Goal: Transaction & Acquisition: Purchase product/service

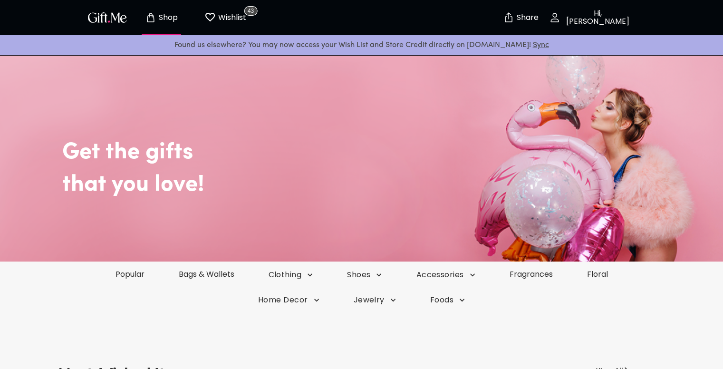
click at [238, 18] on p "Wishlist" at bounding box center [231, 17] width 30 height 12
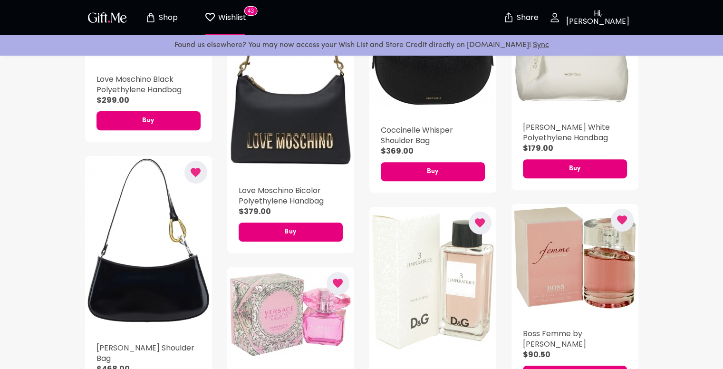
scroll to position [323, 0]
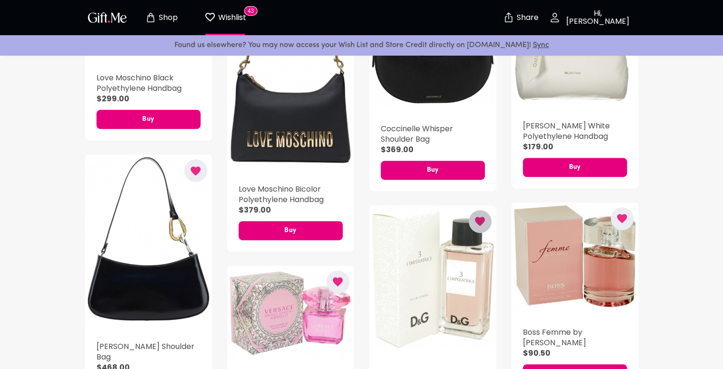
click at [482, 221] on icon "button" at bounding box center [480, 221] width 10 height 9
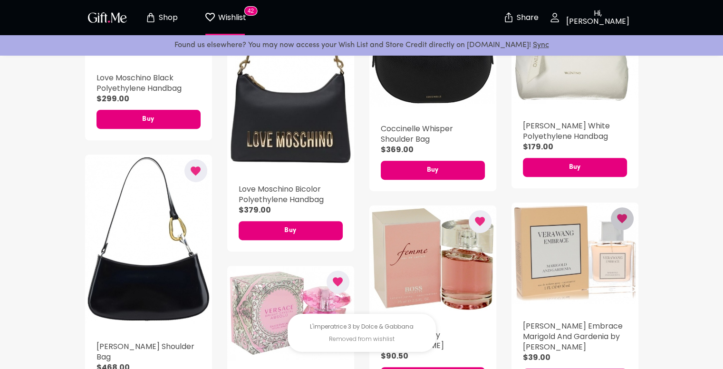
click at [620, 217] on icon "button" at bounding box center [622, 218] width 10 height 9
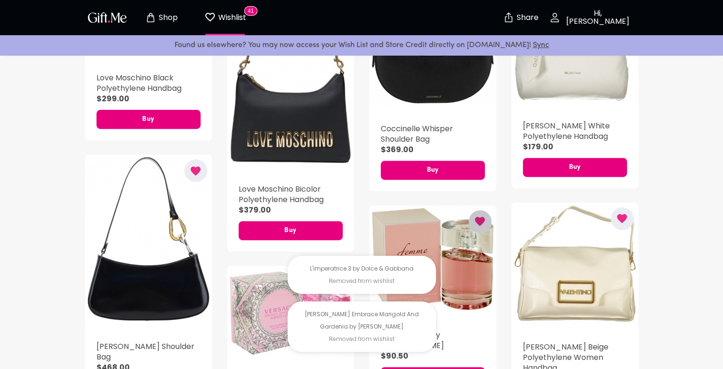
click at [480, 222] on icon "button" at bounding box center [480, 221] width 10 height 9
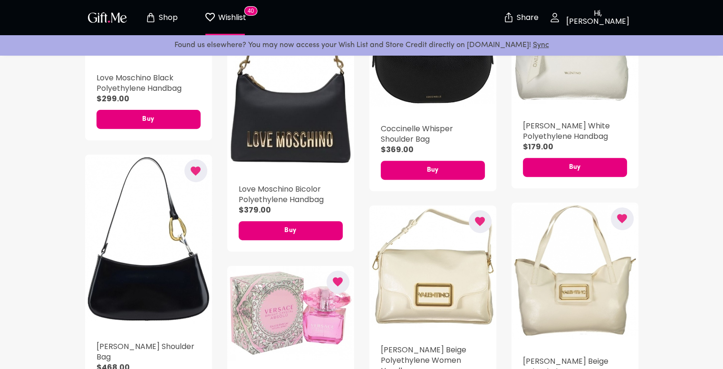
click at [335, 281] on icon "button" at bounding box center [338, 281] width 10 height 9
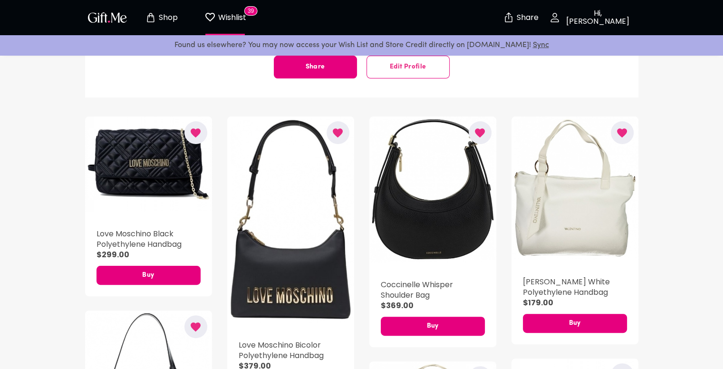
scroll to position [0, 0]
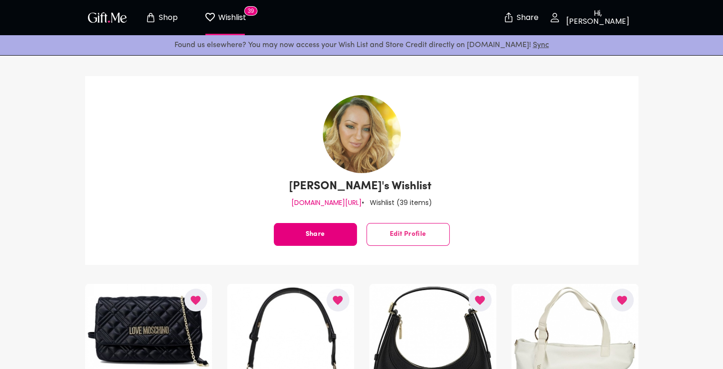
click at [172, 20] on p "Shop" at bounding box center [166, 18] width 21 height 8
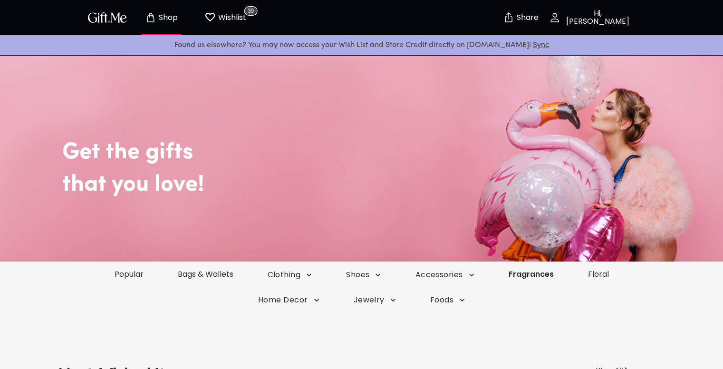
click at [542, 274] on link "Fragrances" at bounding box center [531, 274] width 79 height 11
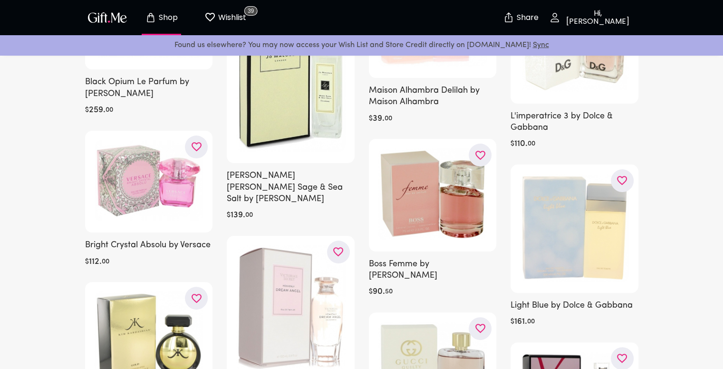
scroll to position [183, 0]
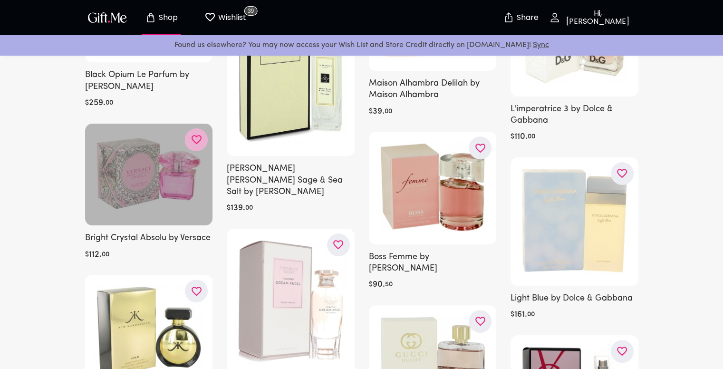
click at [0, 0] on icon "button" at bounding box center [0, 0] width 0 height 0
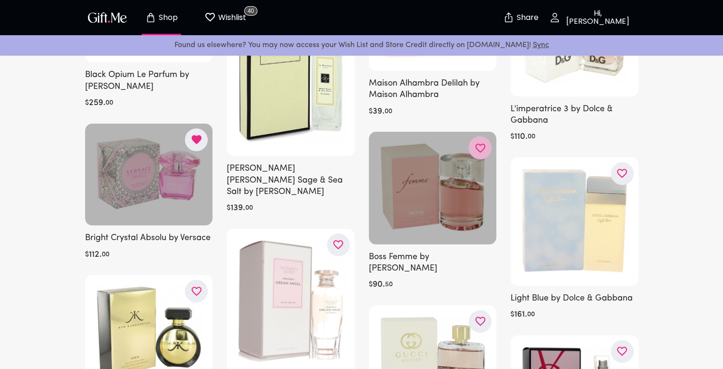
click at [0, 0] on icon "button" at bounding box center [0, 0] width 0 height 0
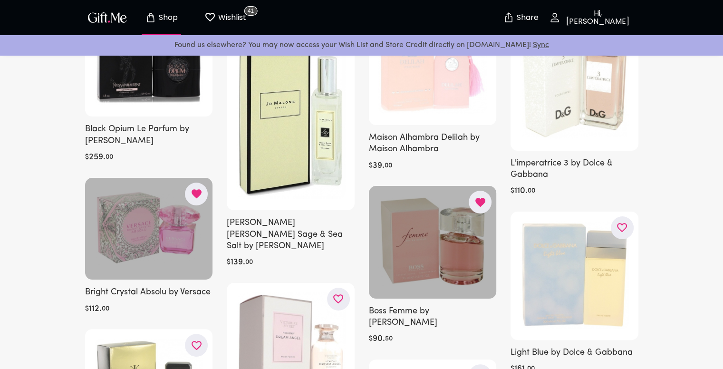
scroll to position [41, 0]
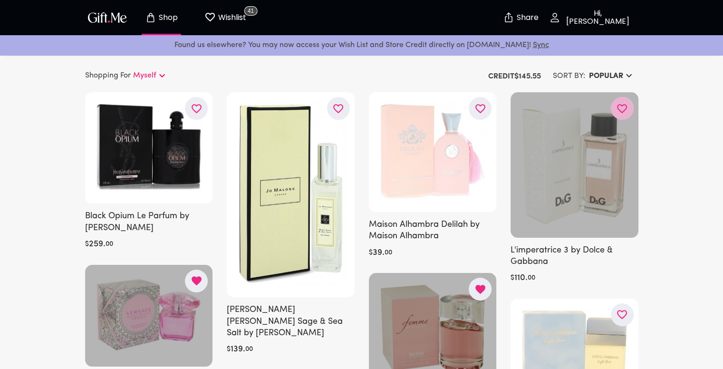
click at [622, 101] on button "button" at bounding box center [622, 108] width 23 height 23
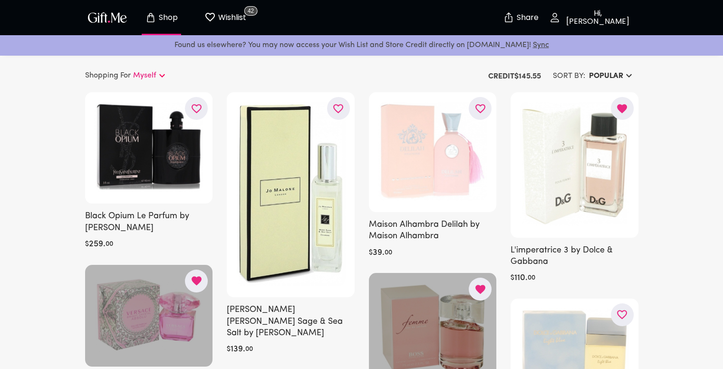
click at [242, 24] on button "Wishlist 42" at bounding box center [225, 17] width 52 height 30
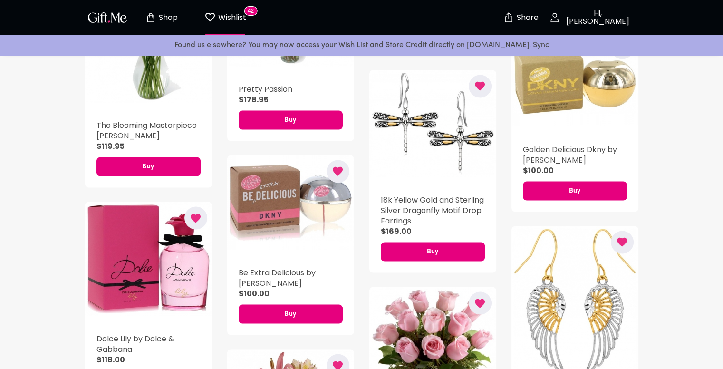
scroll to position [1750, 0]
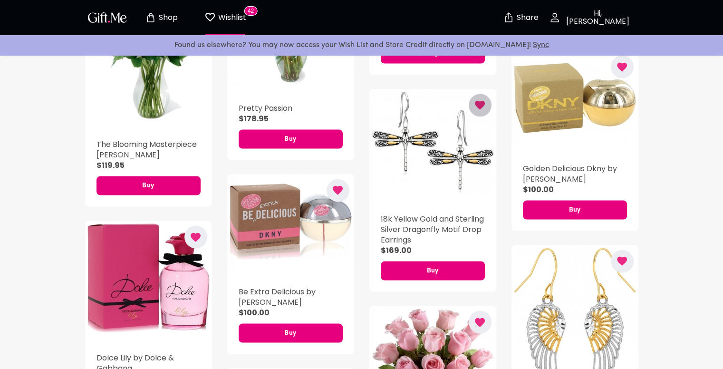
click at [487, 105] on button "button" at bounding box center [480, 105] width 23 height 23
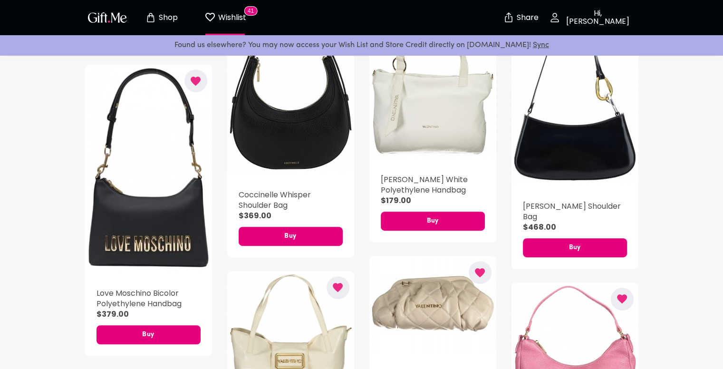
scroll to position [382, 0]
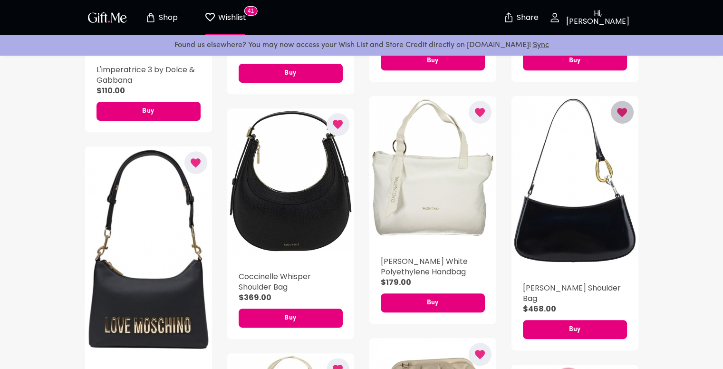
click at [627, 112] on icon "button" at bounding box center [622, 112] width 10 height 9
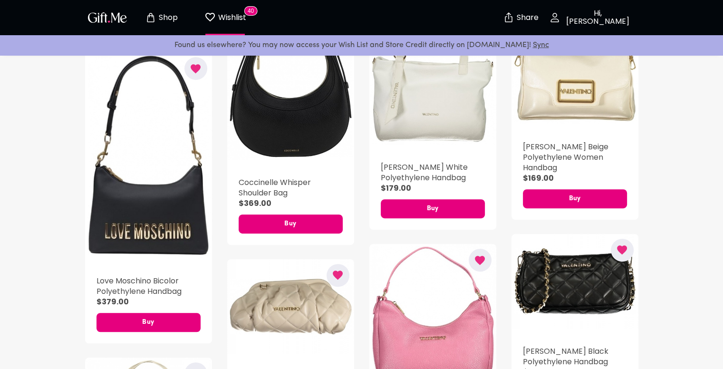
scroll to position [492, 0]
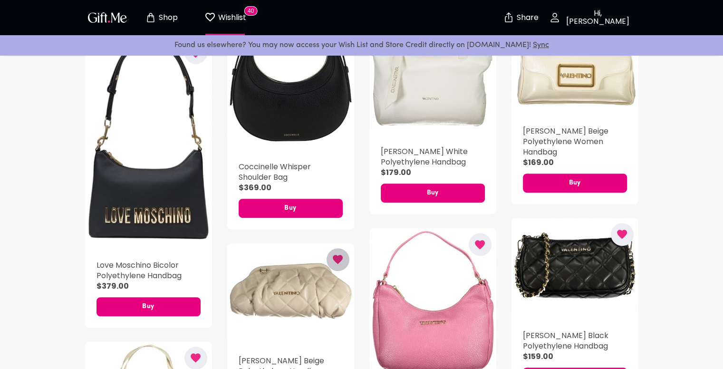
click at [344, 248] on button "button" at bounding box center [338, 259] width 23 height 23
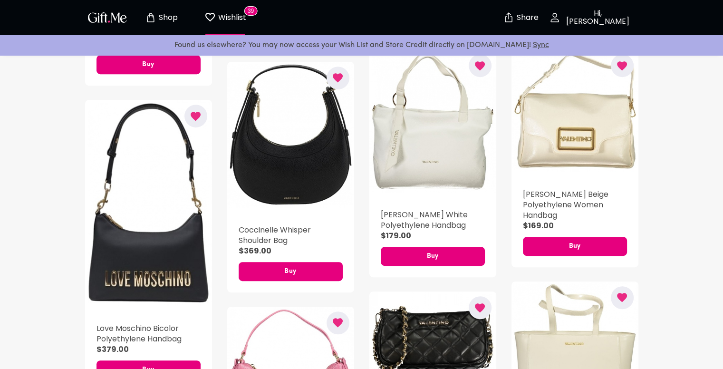
scroll to position [435, 0]
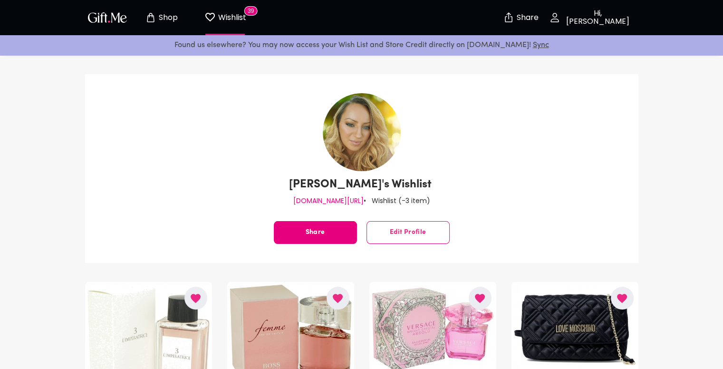
scroll to position [0, 0]
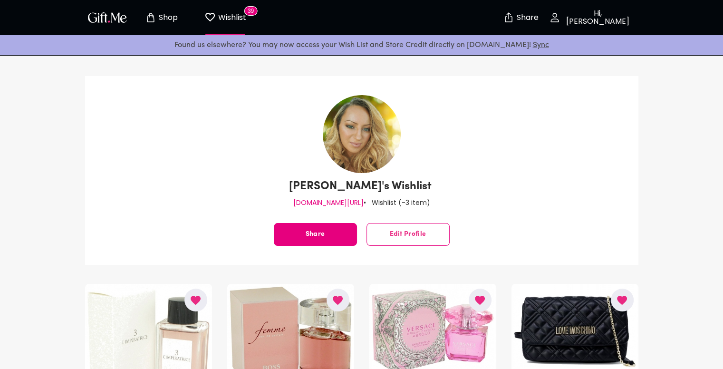
click at [700, 105] on div "Sienna Crush's Wishlist gift.me/forsienna • Wishlist ( -3 item ) Share Edit Pro…" at bounding box center [361, 170] width 723 height 189
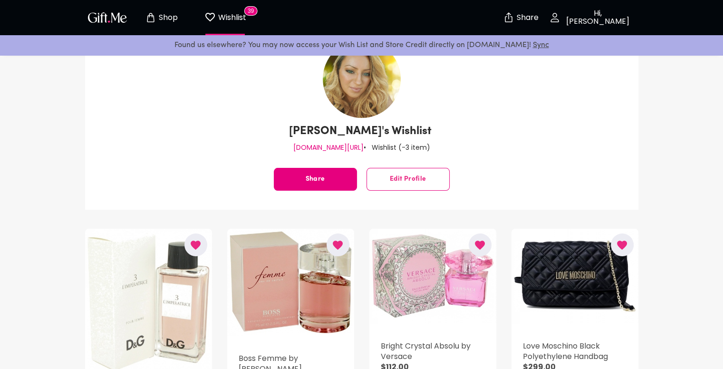
scroll to position [19, 0]
